Goal: Task Accomplishment & Management: Complete application form

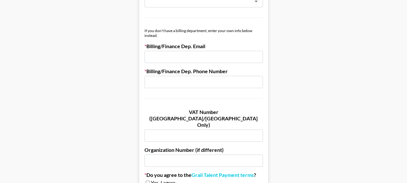
scroll to position [374, 0]
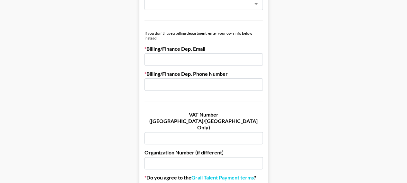
drag, startPoint x: 411, startPoint y: 73, endPoint x: 411, endPoint y: 133, distance: 60.1
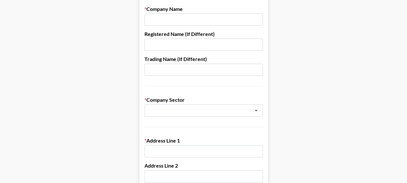
scroll to position [0, 0]
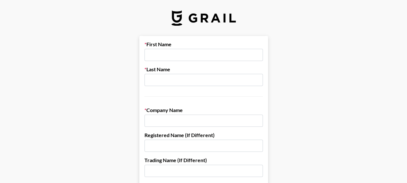
click at [209, 53] on input "text" at bounding box center [203, 55] width 118 height 12
type input "Jaz"
type input "Hunkin"
type input "J"
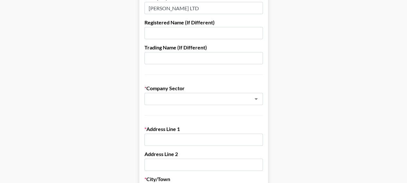
scroll to position [174, 0]
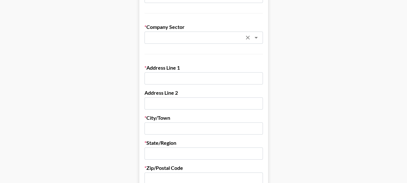
type input "[PERSON_NAME] LTD"
click at [219, 34] on input "text" at bounding box center [195, 37] width 94 height 7
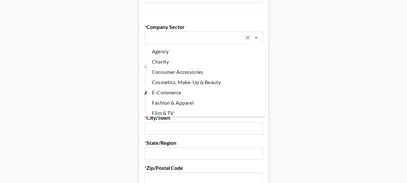
click at [241, 48] on li "Agency" at bounding box center [206, 51] width 118 height 10
type input "Agency"
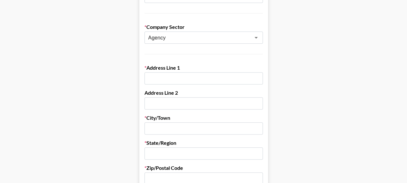
click at [215, 81] on input "text" at bounding box center [203, 78] width 118 height 12
type input "The [GEOGRAPHIC_DATA]"
type input "2"
type input "[STREET_ADDRESS]"
click at [197, 129] on input "text" at bounding box center [203, 128] width 118 height 12
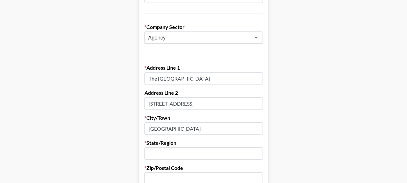
type input "[GEOGRAPHIC_DATA]"
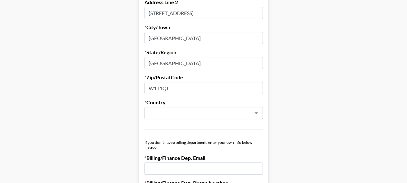
scroll to position [314, 0]
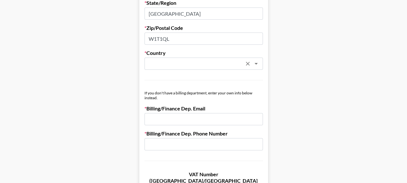
type input "W1T1QL"
click at [203, 61] on input "text" at bounding box center [195, 63] width 94 height 7
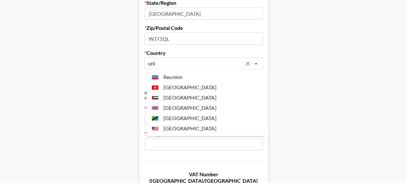
click at [196, 110] on li "[GEOGRAPHIC_DATA]" at bounding box center [206, 108] width 118 height 10
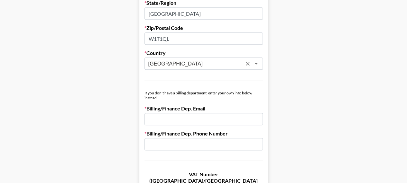
type input "[GEOGRAPHIC_DATA]"
click at [188, 116] on input "email" at bounding box center [203, 119] width 118 height 12
type input "[EMAIL_ADDRESS][PERSON_NAME][DOMAIN_NAME]"
click at [213, 149] on input "text" at bounding box center [203, 144] width 118 height 12
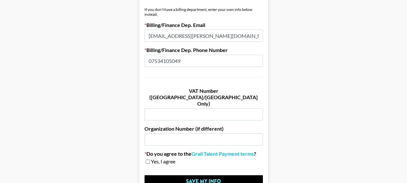
scroll to position [397, 0]
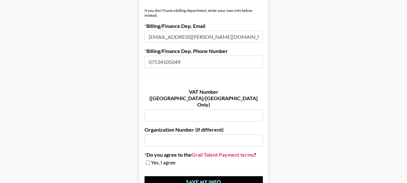
type input "07534105049"
click at [212, 152] on link "Grail Talent Payment terms" at bounding box center [222, 155] width 62 height 6
click at [148, 160] on input "checkbox" at bounding box center [148, 162] width 4 height 4
checkbox input "true"
paste input "722896606"
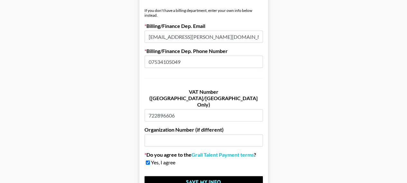
click at [222, 109] on input "722896606" at bounding box center [203, 115] width 118 height 12
type input "722896606"
click at [217, 134] on input "text" at bounding box center [203, 140] width 118 height 12
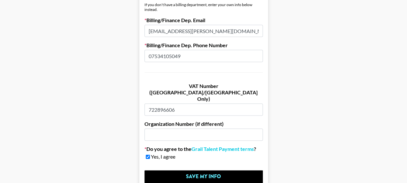
scroll to position [430, 0]
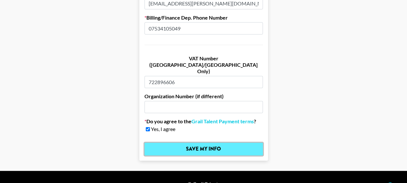
click at [239, 143] on input "Save My Info" at bounding box center [203, 149] width 118 height 13
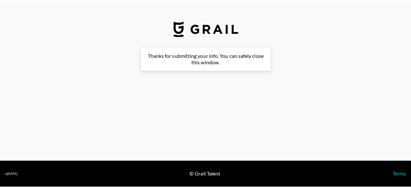
scroll to position [0, 0]
